Goal: Task Accomplishment & Management: Complete application form

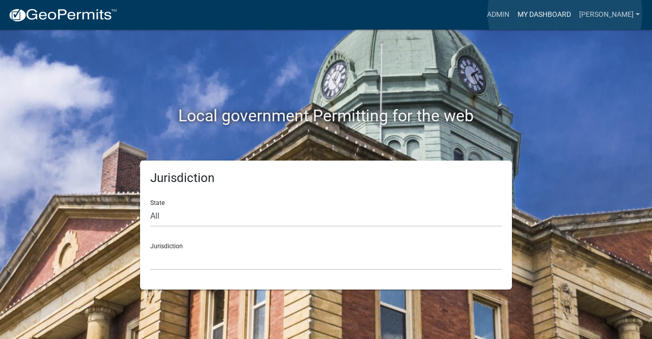
click at [565, 13] on link "My Dashboard" at bounding box center [545, 14] width 62 height 19
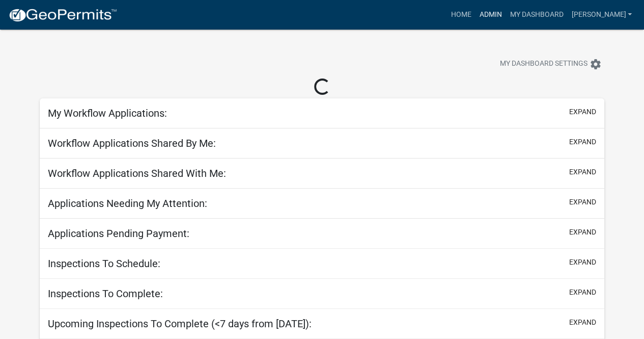
click at [506, 15] on link "Admin" at bounding box center [490, 14] width 31 height 19
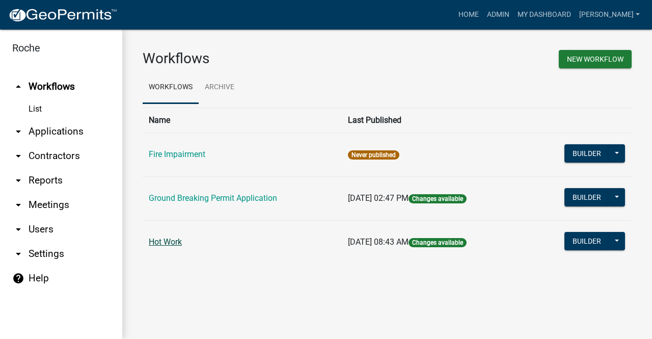
click at [173, 245] on link "Hot Work" at bounding box center [165, 242] width 33 height 10
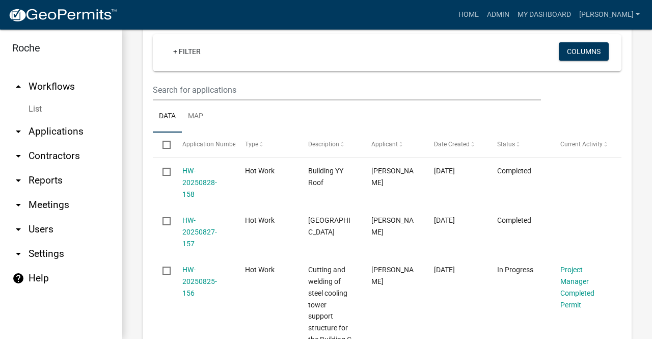
scroll to position [575, 0]
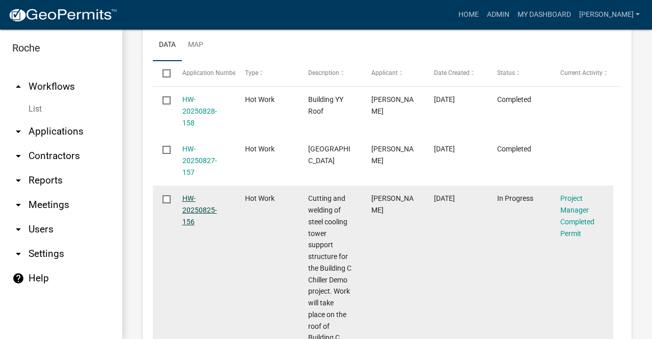
click at [191, 210] on link "HW-20250825-156" at bounding box center [199, 210] width 35 height 32
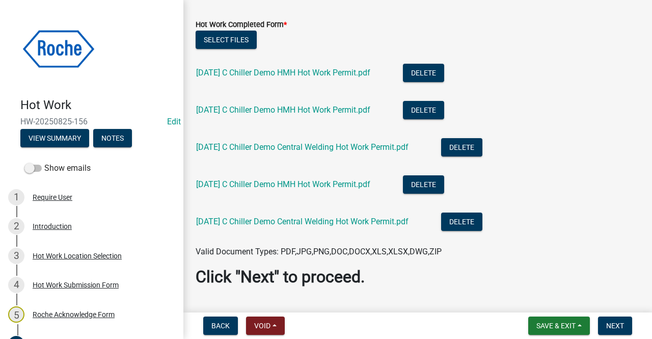
scroll to position [77, 0]
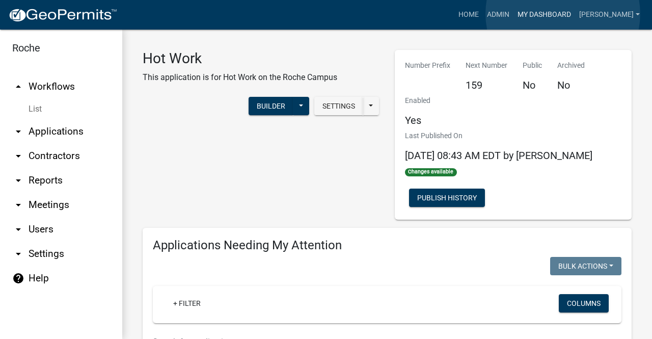
click at [563, 14] on link "My Dashboard" at bounding box center [545, 14] width 62 height 19
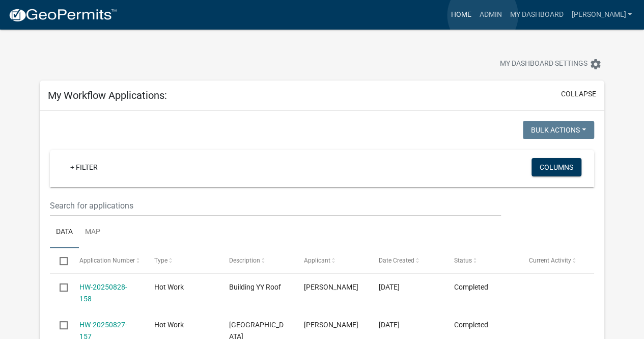
click at [475, 15] on link "Home" at bounding box center [461, 14] width 29 height 19
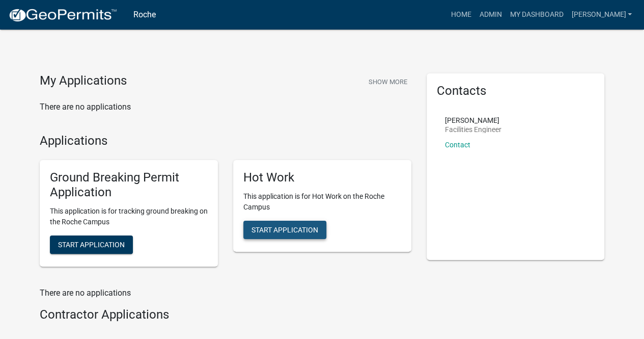
click at [284, 232] on span "Start Application" at bounding box center [285, 230] width 67 height 8
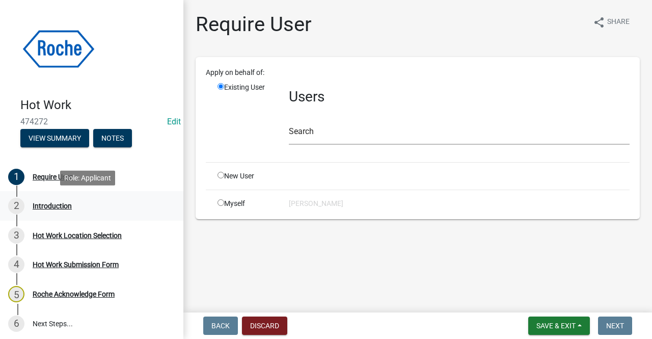
click at [58, 205] on div "Introduction" at bounding box center [52, 205] width 39 height 7
click at [50, 206] on div "Introduction" at bounding box center [52, 205] width 39 height 7
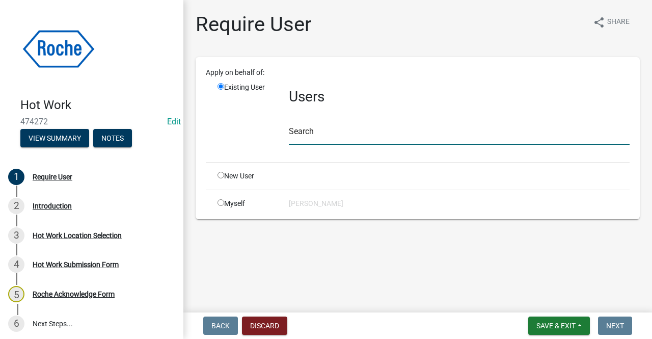
click at [317, 132] on input "text" at bounding box center [459, 134] width 341 height 21
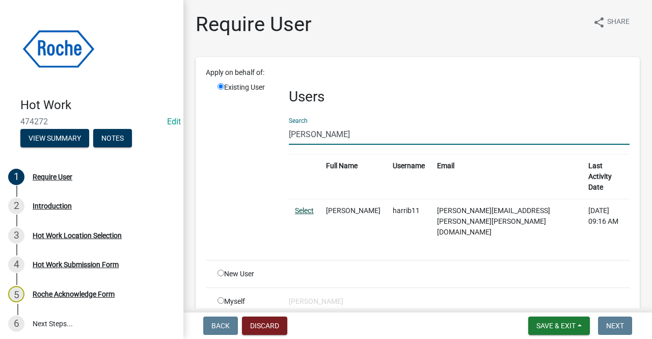
type input "[PERSON_NAME]"
click at [298, 206] on link "Select" at bounding box center [304, 210] width 19 height 8
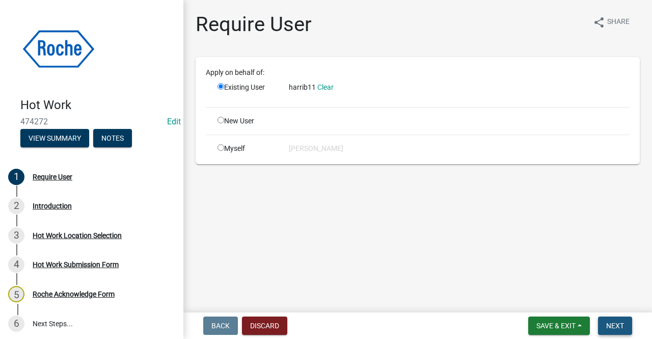
click at [609, 323] on span "Next" at bounding box center [615, 325] width 18 height 8
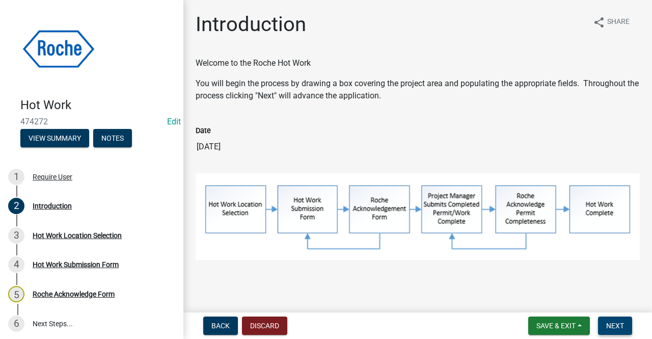
click at [616, 323] on span "Next" at bounding box center [615, 325] width 18 height 8
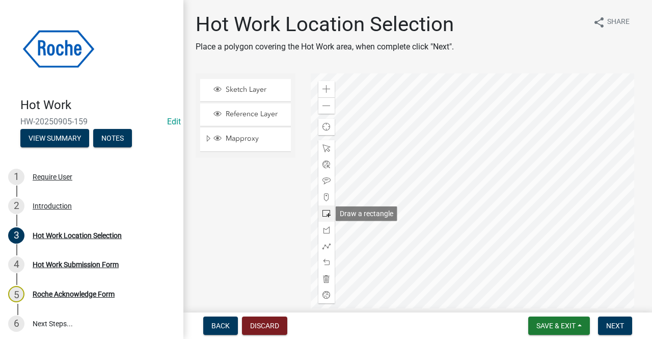
click at [324, 210] on span at bounding box center [326, 213] width 8 height 8
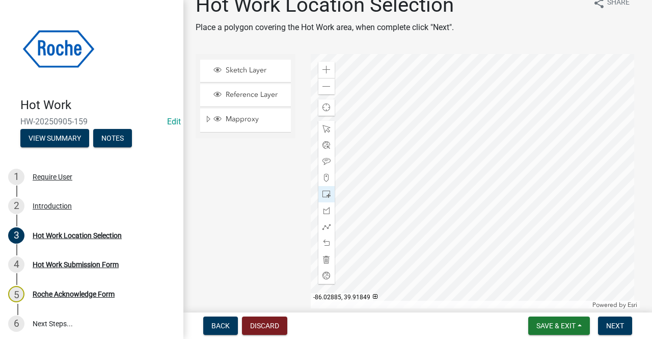
click at [455, 240] on div at bounding box center [476, 181] width 330 height 255
click at [616, 328] on span "Next" at bounding box center [615, 325] width 18 height 8
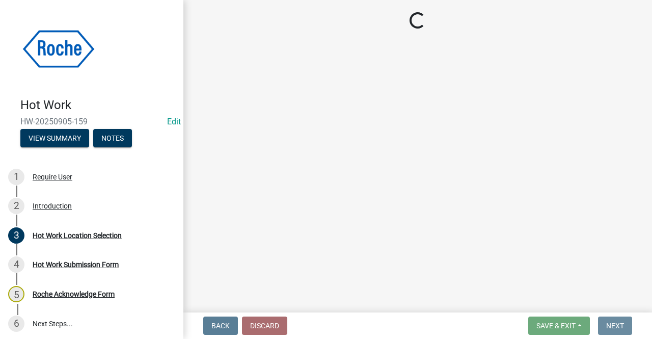
scroll to position [0, 0]
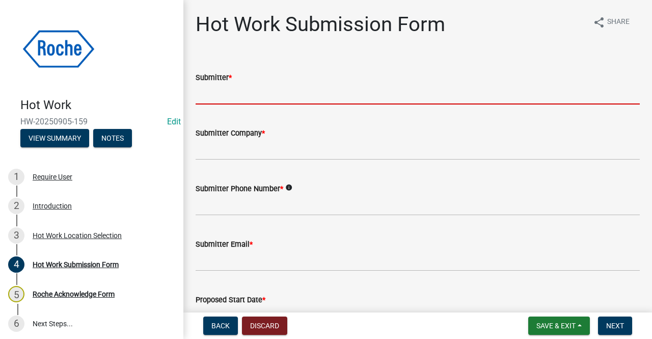
click at [213, 97] on input "Submitter *" at bounding box center [418, 94] width 444 height 21
type input "[PERSON_NAME]"
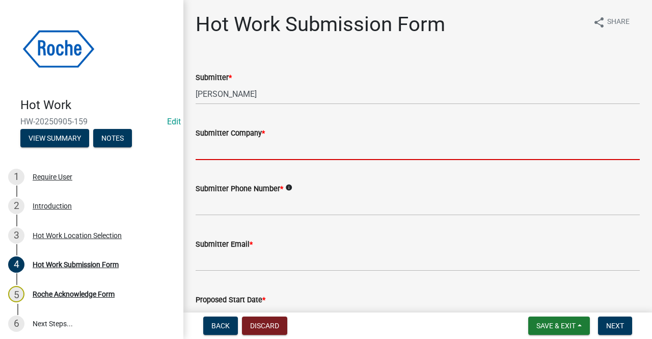
click at [231, 148] on input "Submitter Company *" at bounding box center [418, 149] width 444 height 21
type input "Roche"
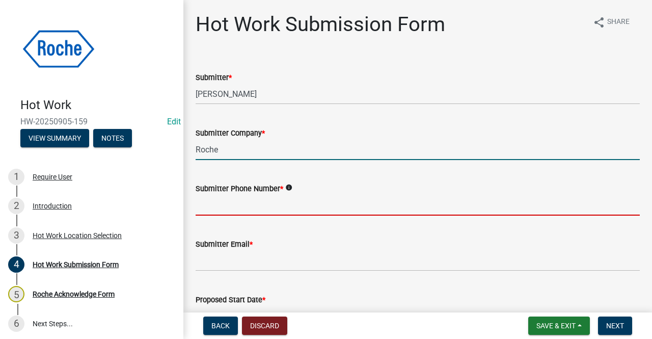
click at [240, 197] on input "Submitter Phone Number *" at bounding box center [418, 205] width 444 height 21
type input "[PHONE_NUMBER]"
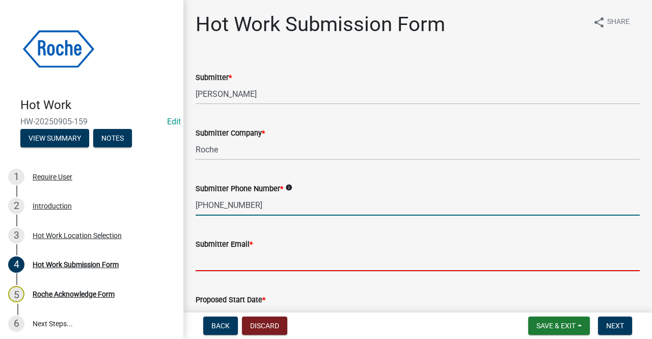
click at [240, 253] on input "Submitter Email *" at bounding box center [418, 260] width 444 height 21
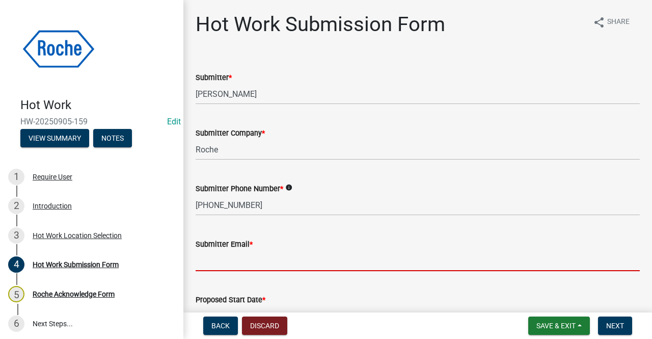
type input "[PERSON_NAME][EMAIL_ADDRESS][PERSON_NAME][PERSON_NAME][DOMAIN_NAME]"
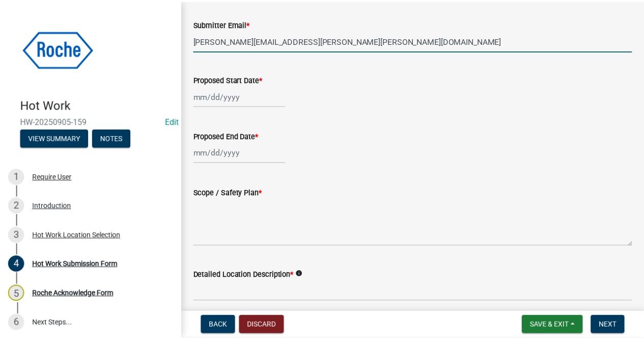
scroll to position [176, 0]
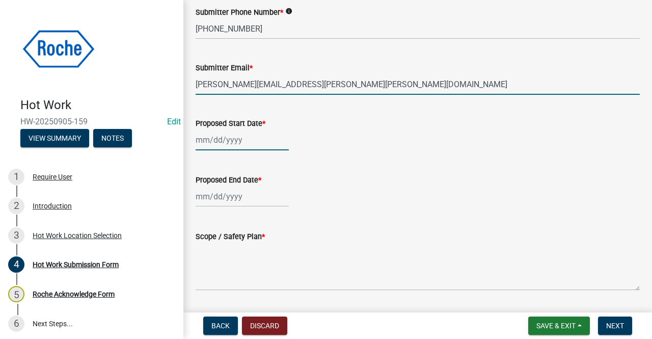
click at [220, 142] on div at bounding box center [242, 139] width 93 height 21
select select "9"
select select "2025"
